Goal: Transaction & Acquisition: Subscribe to service/newsletter

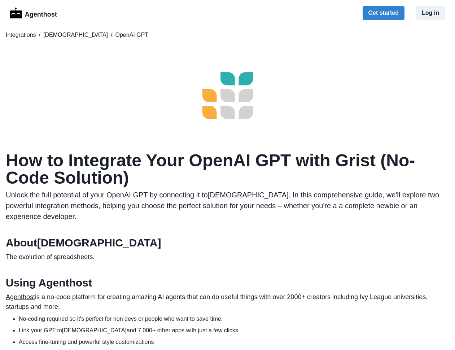
click at [41, 12] on p "Agenthost" at bounding box center [41, 13] width 32 height 13
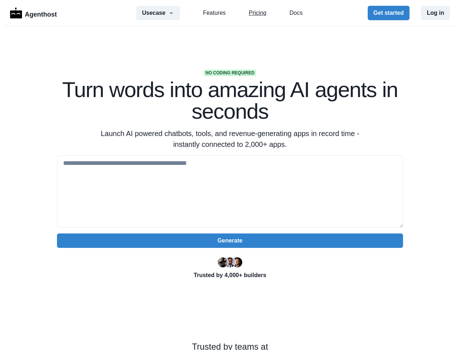
click at [254, 12] on link "Pricing" at bounding box center [258, 13] width 18 height 9
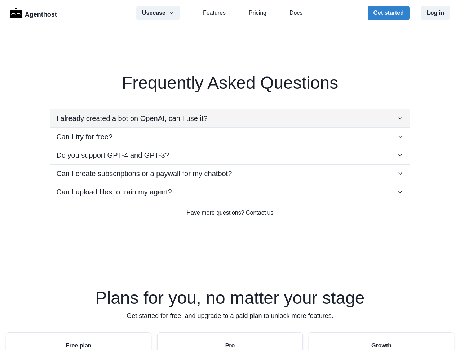
scroll to position [1107, 0]
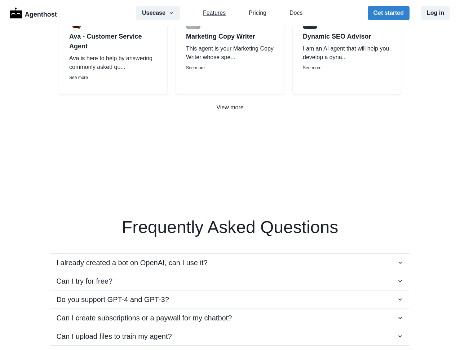
click at [214, 14] on link "Features" at bounding box center [214, 13] width 23 height 9
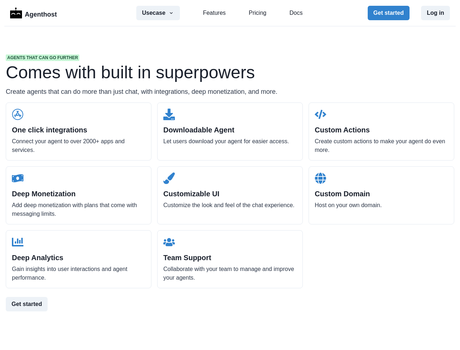
scroll to position [688, 0]
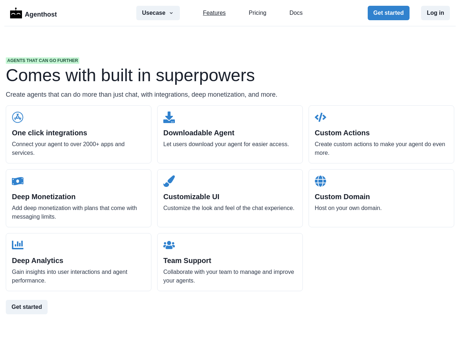
click at [210, 12] on link "Features" at bounding box center [214, 13] width 23 height 9
click at [214, 15] on link "Features" at bounding box center [214, 13] width 23 height 9
click at [255, 14] on link "Pricing" at bounding box center [258, 13] width 18 height 9
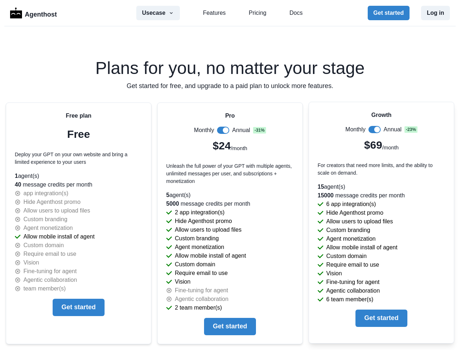
scroll to position [1504, 0]
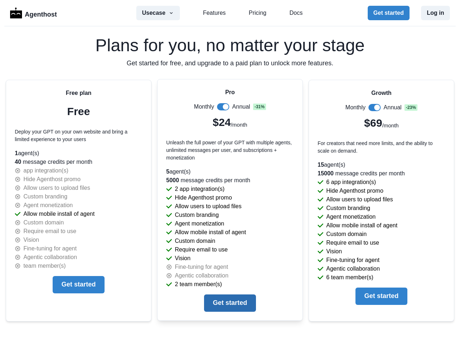
click at [236, 302] on button "Get started" at bounding box center [230, 302] width 52 height 17
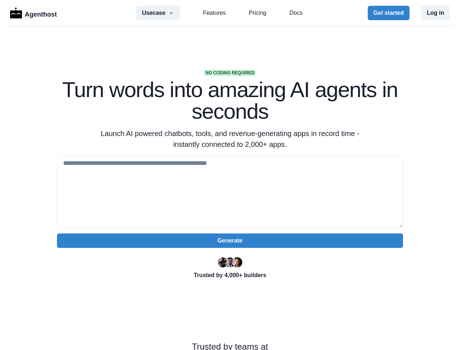
click at [172, 11] on icon "button" at bounding box center [171, 13] width 6 height 6
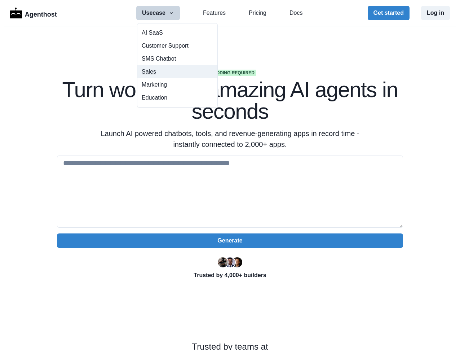
click at [151, 71] on button "Sales" at bounding box center [177, 71] width 80 height 13
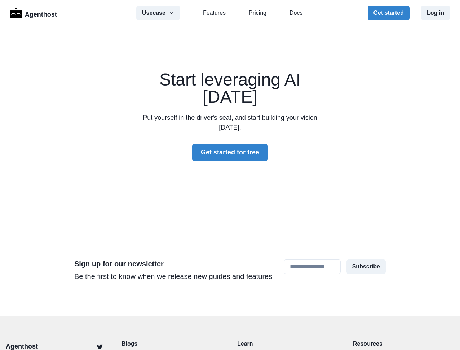
scroll to position [2237, 0]
